Goal: Check status: Check status

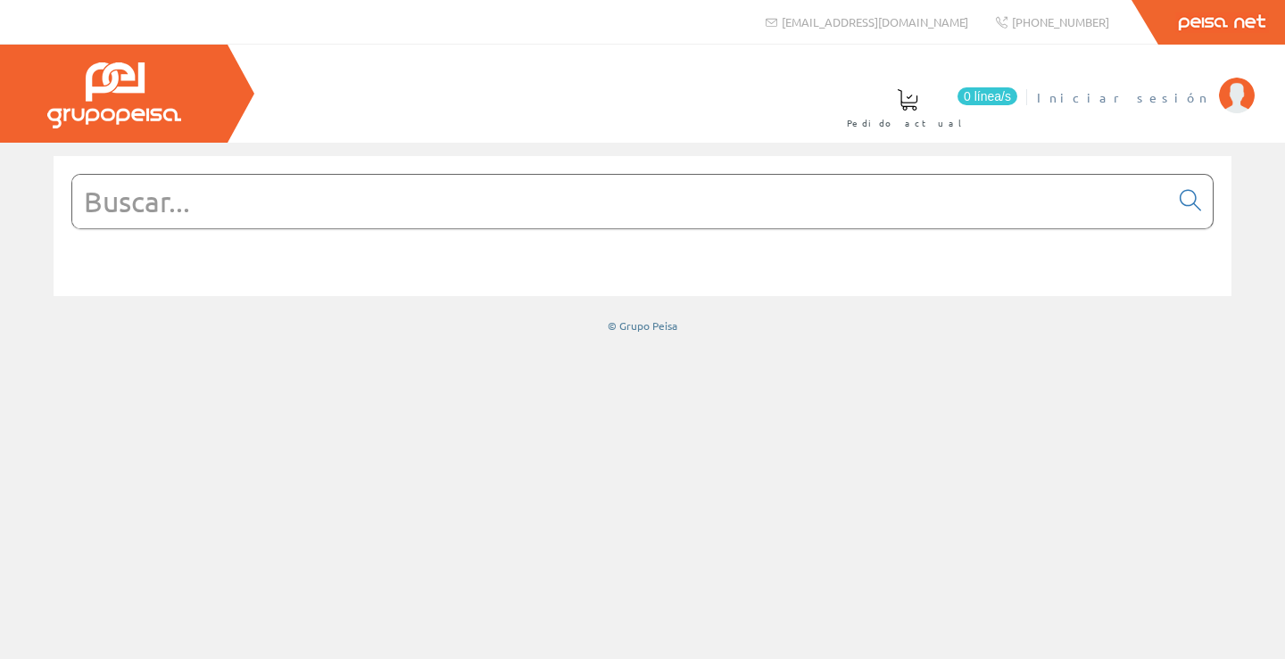
click at [1198, 95] on span "Iniciar sesión" at bounding box center [1123, 97] width 173 height 18
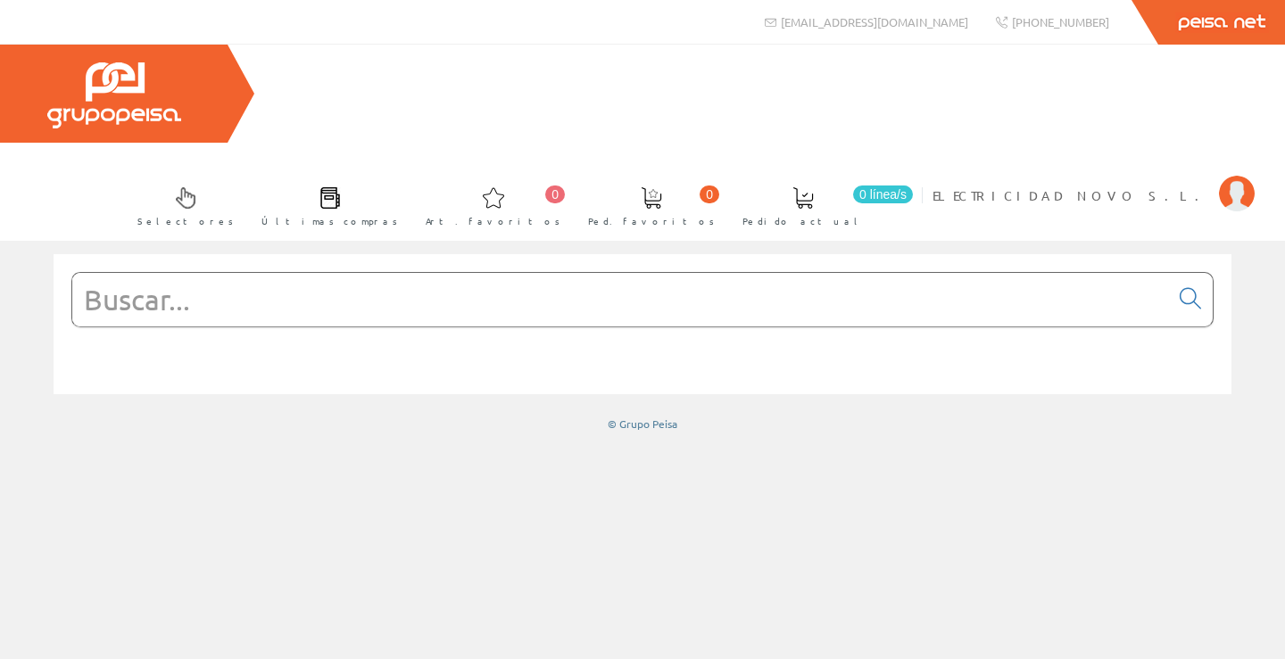
click at [387, 273] on input "text" at bounding box center [620, 300] width 1096 height 54
click at [1106, 172] on link "ELECTRICIDAD NOVO S.L." at bounding box center [1093, 180] width 322 height 17
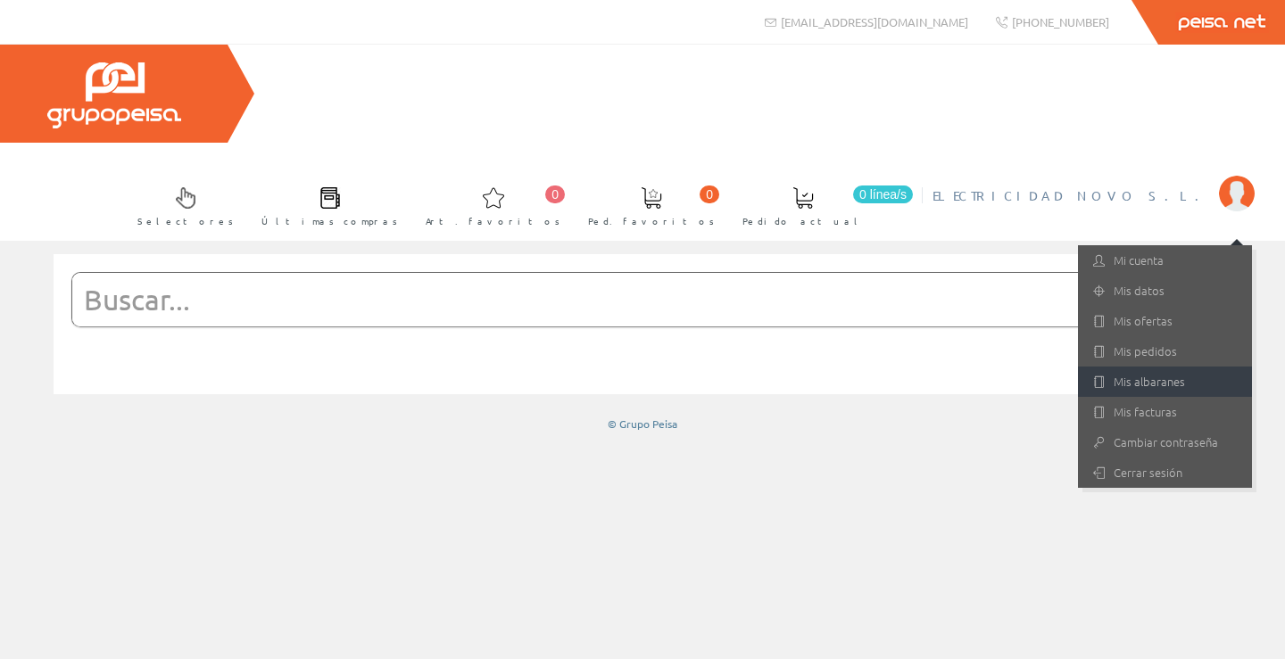
click at [1157, 367] on link "Mis albaranes" at bounding box center [1165, 382] width 174 height 30
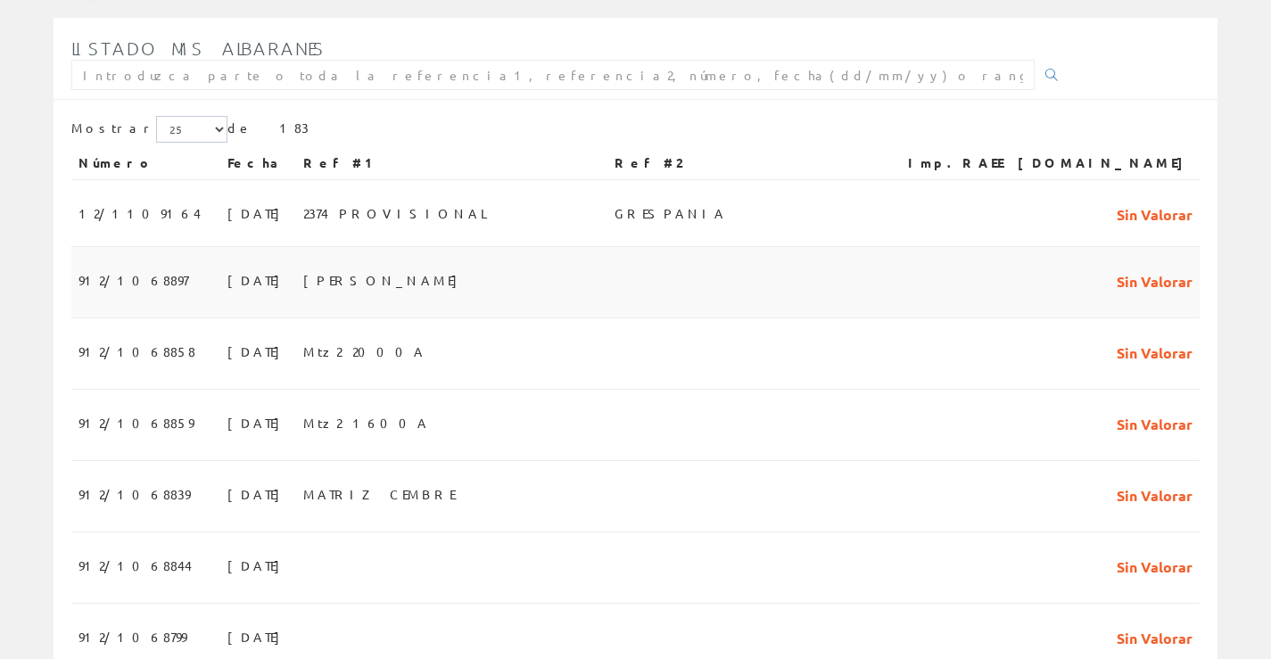
scroll to position [178, 0]
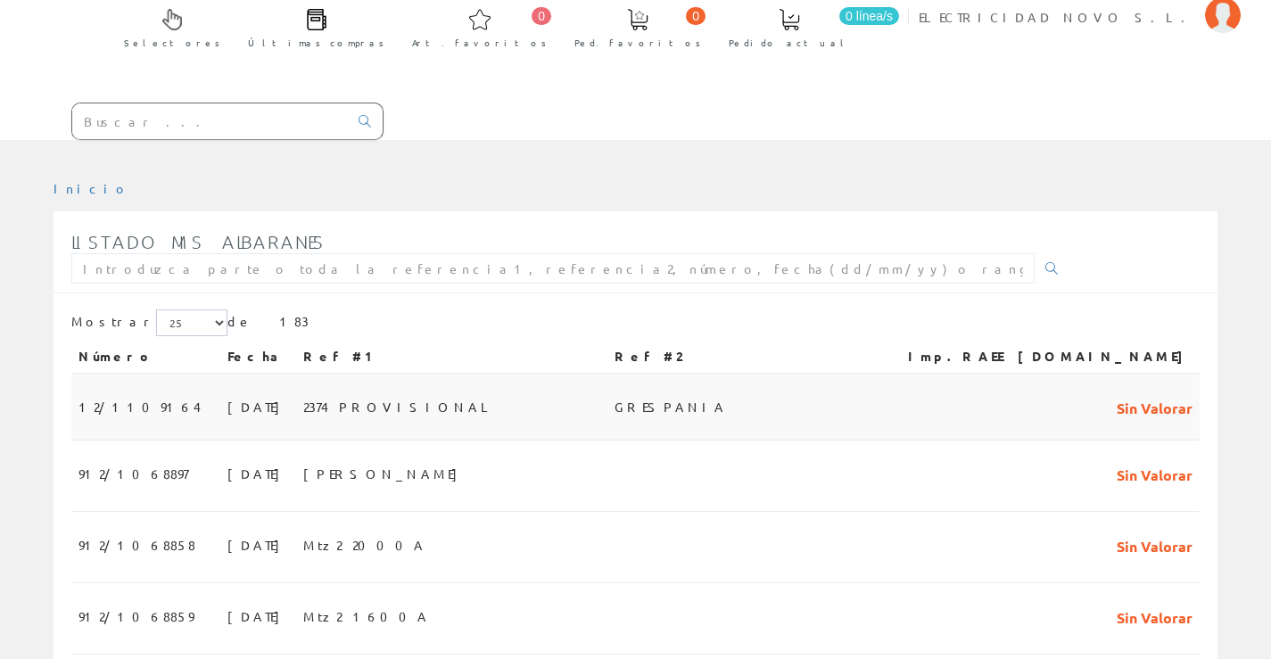
click at [108, 392] on span "12/1109164" at bounding box center [140, 407] width 122 height 30
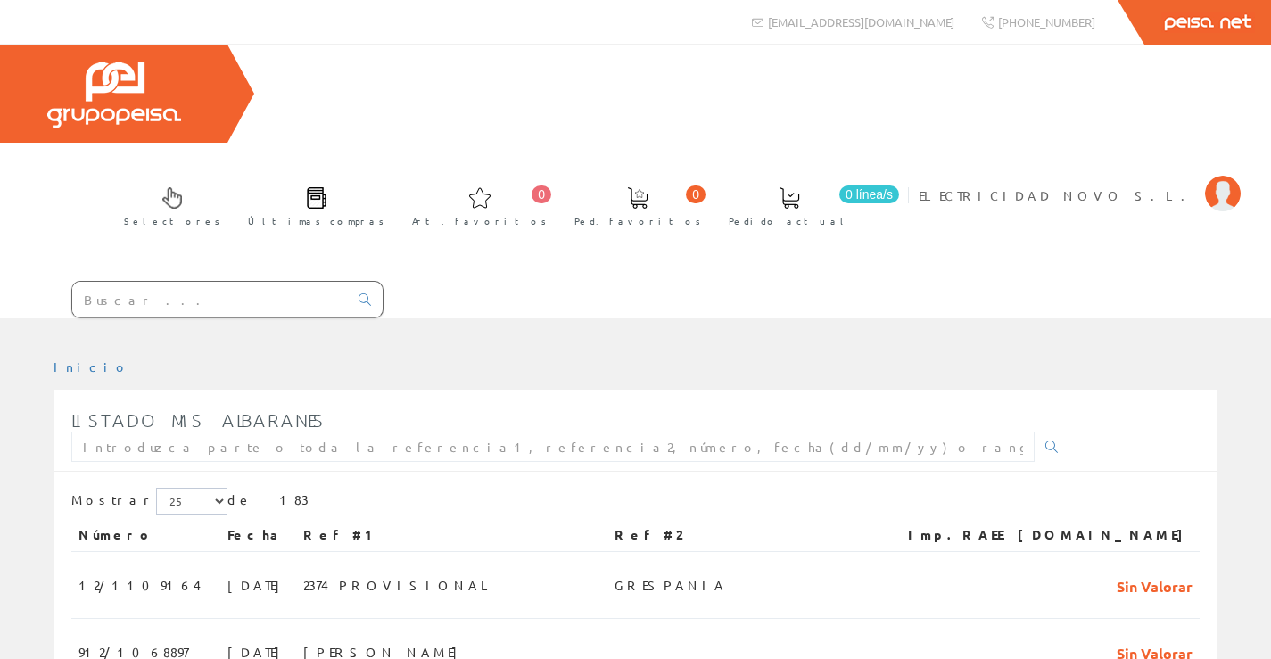
scroll to position [178, 0]
